Goal: Information Seeking & Learning: Understand process/instructions

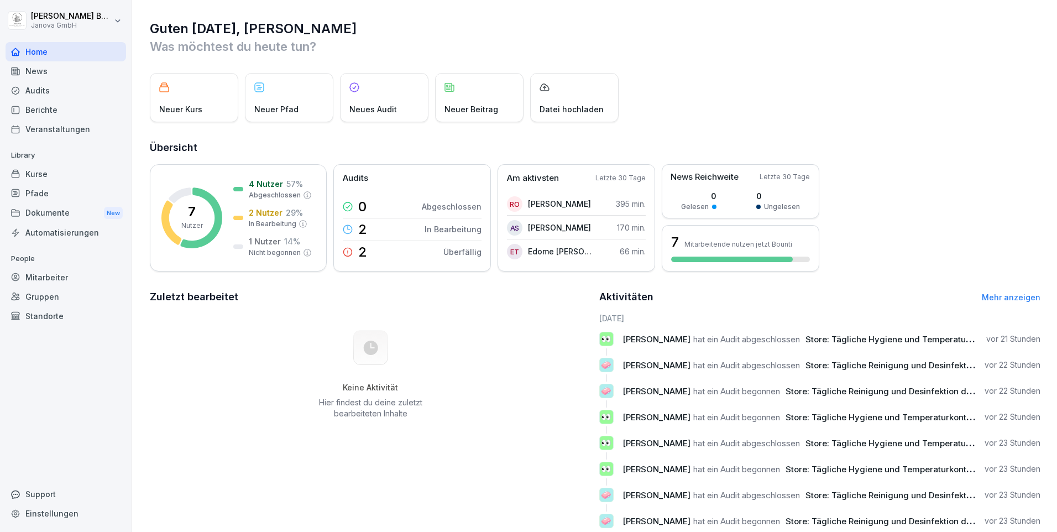
click at [54, 75] on div "News" at bounding box center [66, 70] width 120 height 19
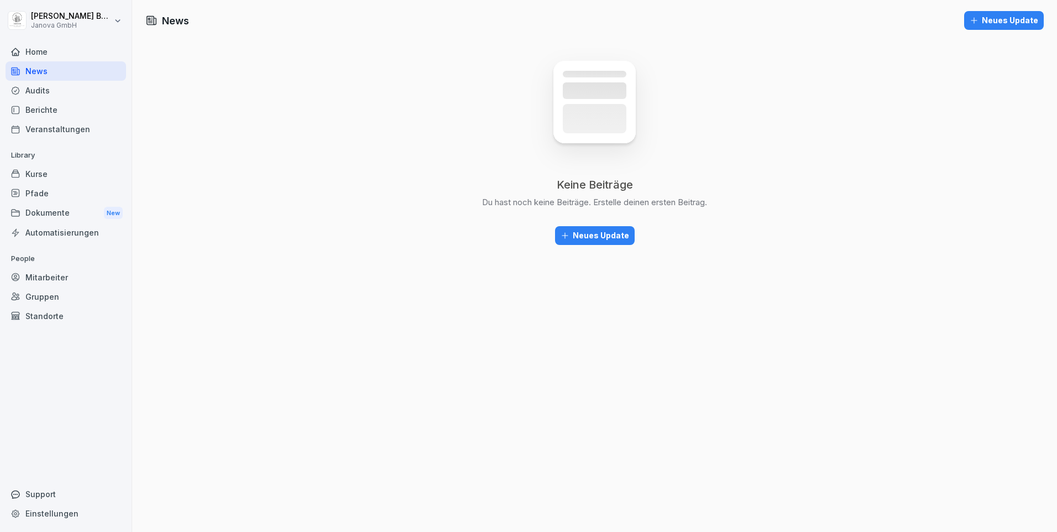
click at [56, 217] on div "Dokumente New" at bounding box center [66, 213] width 120 height 20
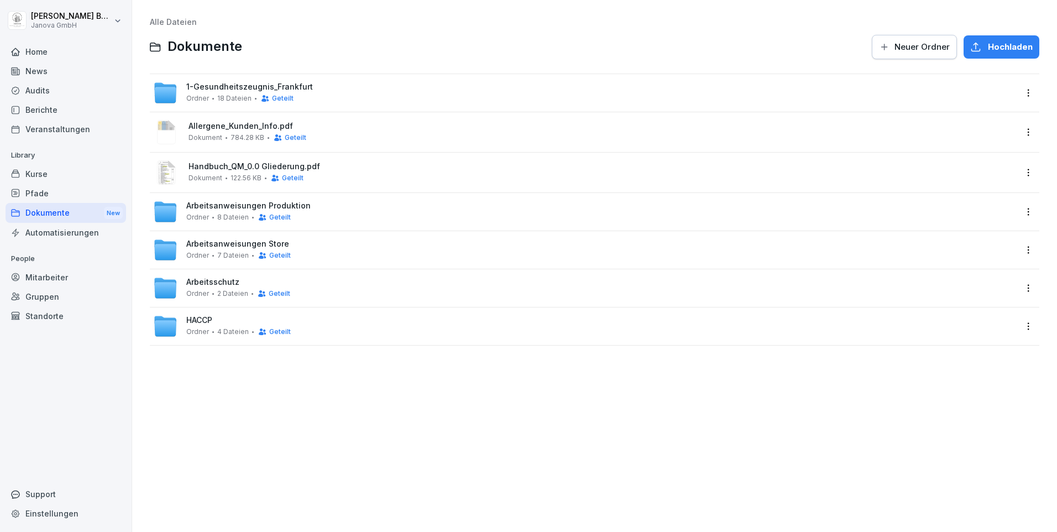
click at [232, 214] on span "8 Dateien" at bounding box center [232, 217] width 31 height 8
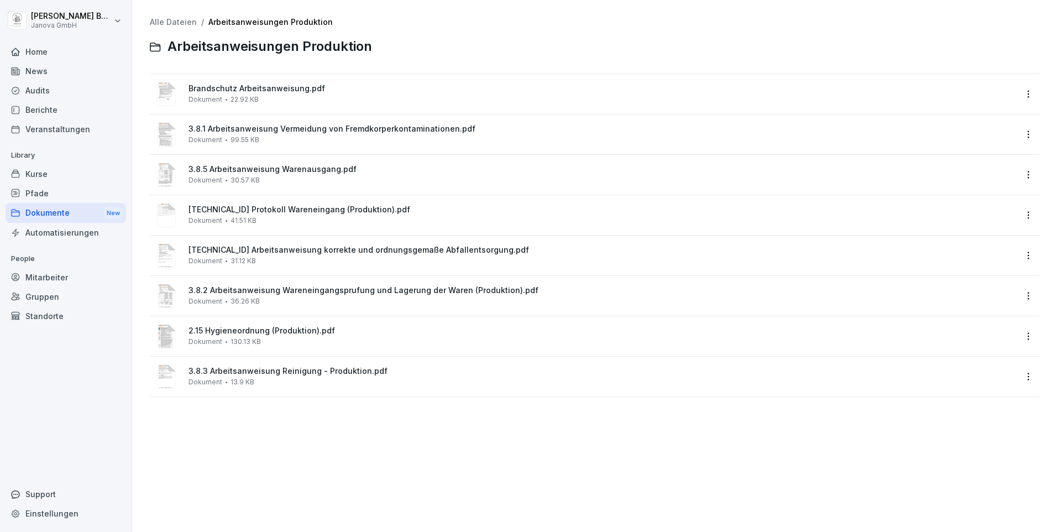
click at [429, 251] on span "[TECHNICAL_ID] Arbeitsanweisung korrekte und ordnungsgemaße Abfallentsorgung.pdf" at bounding box center [601, 249] width 827 height 9
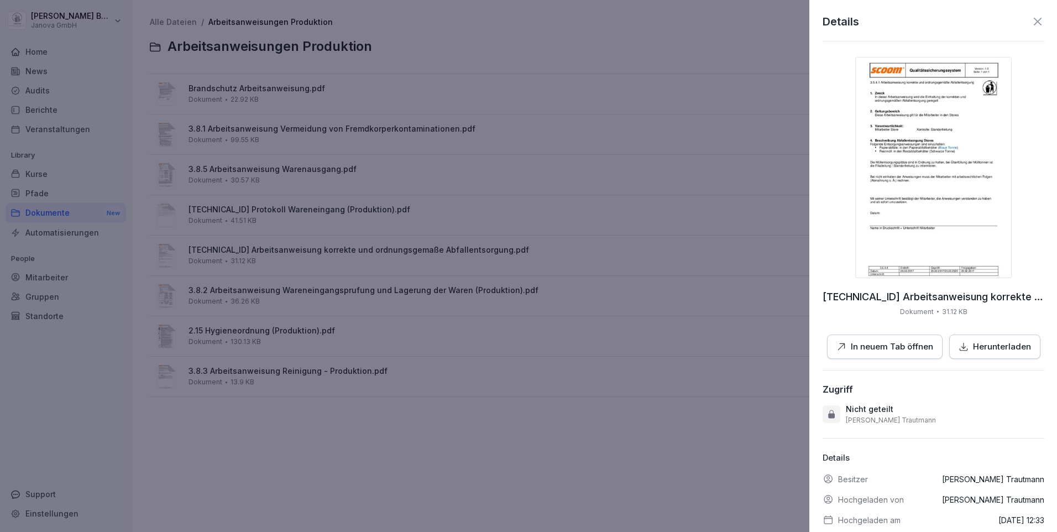
click at [615, 434] on div at bounding box center [528, 266] width 1057 height 532
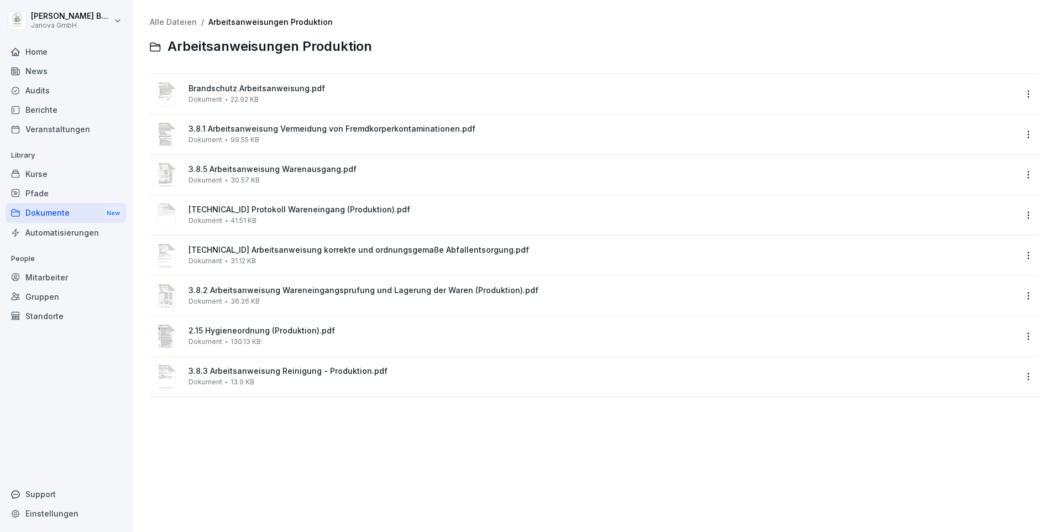
click at [207, 289] on span "3.8.2 Arbeitsanweisung Wareneingangsprufung und Lagerung der Waren (Produktion)…" at bounding box center [601, 290] width 827 height 9
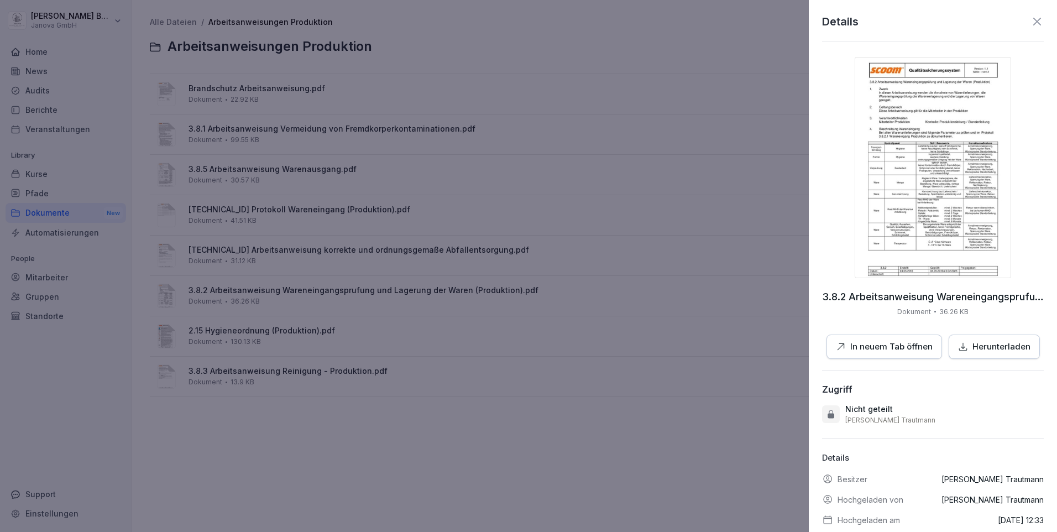
click at [512, 439] on div at bounding box center [528, 266] width 1057 height 532
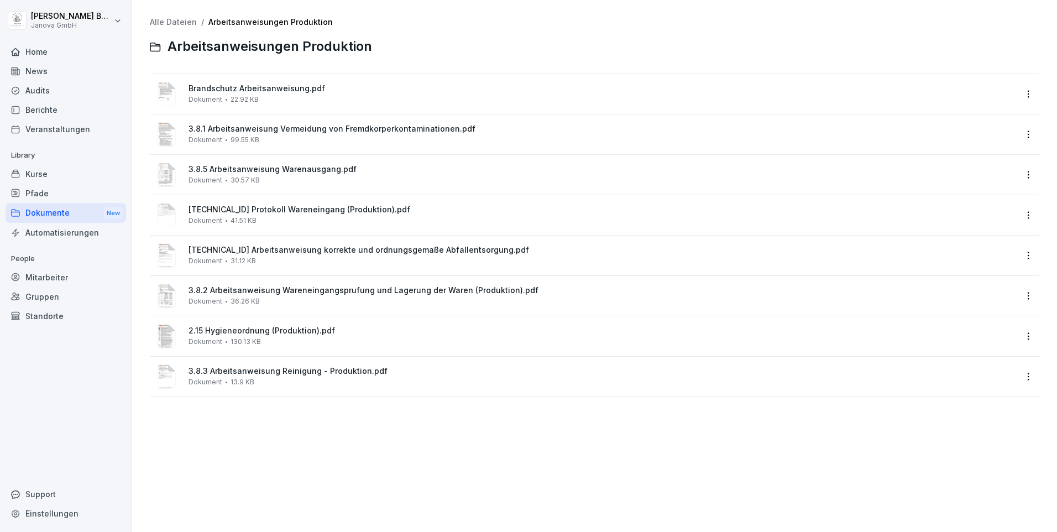
click at [259, 334] on span "2.15 Hygieneordnung (Produktion).pdf" at bounding box center [601, 330] width 827 height 9
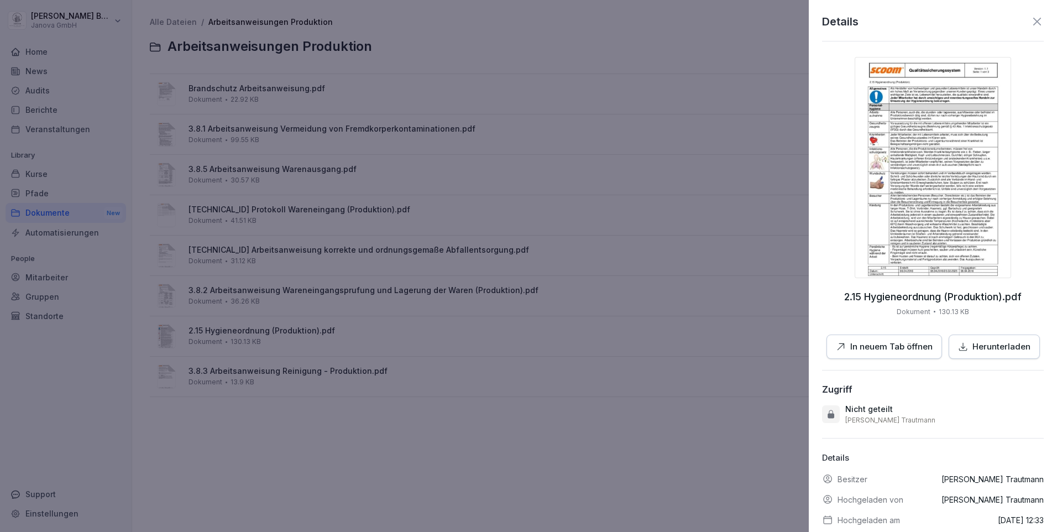
click at [879, 346] on p "In neuem Tab öffnen" at bounding box center [891, 346] width 82 height 13
